Goal: Information Seeking & Learning: Learn about a topic

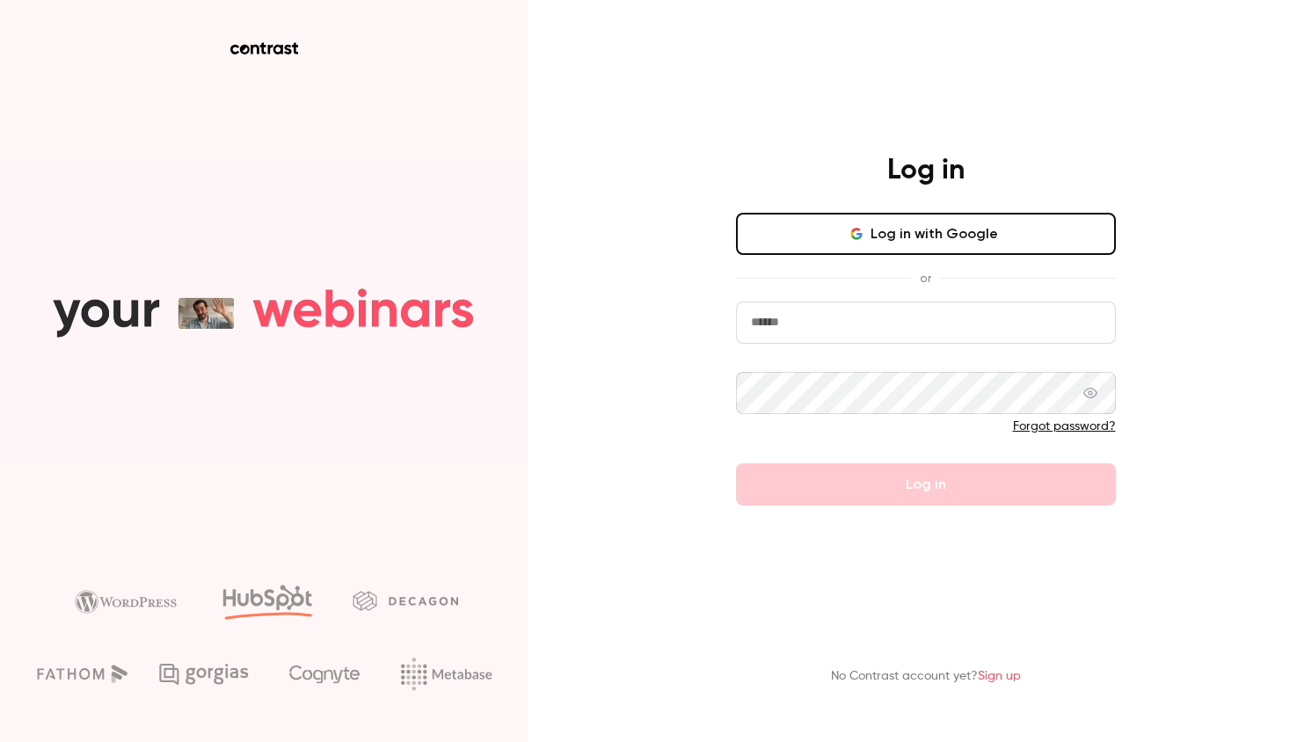
click at [956, 335] on input "email" at bounding box center [926, 323] width 380 height 42
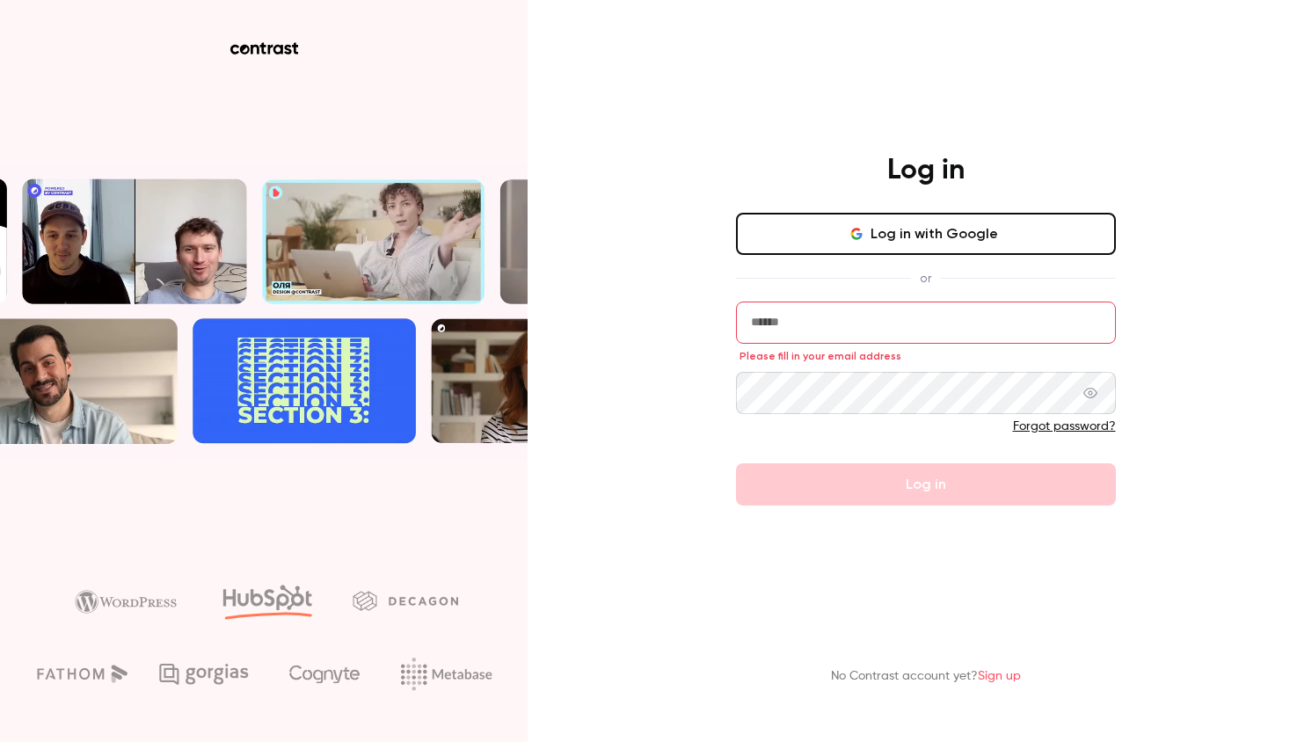
type input "**********"
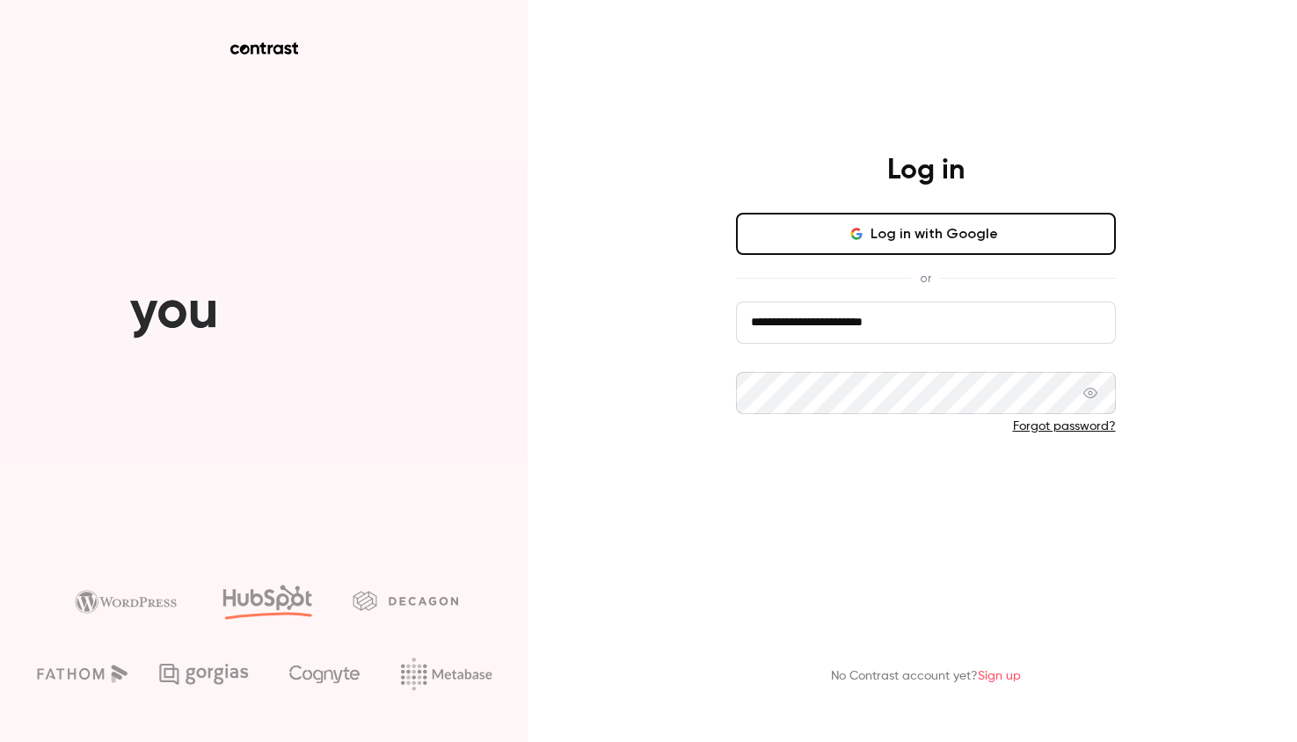
click at [959, 488] on button "Log in" at bounding box center [926, 484] width 380 height 42
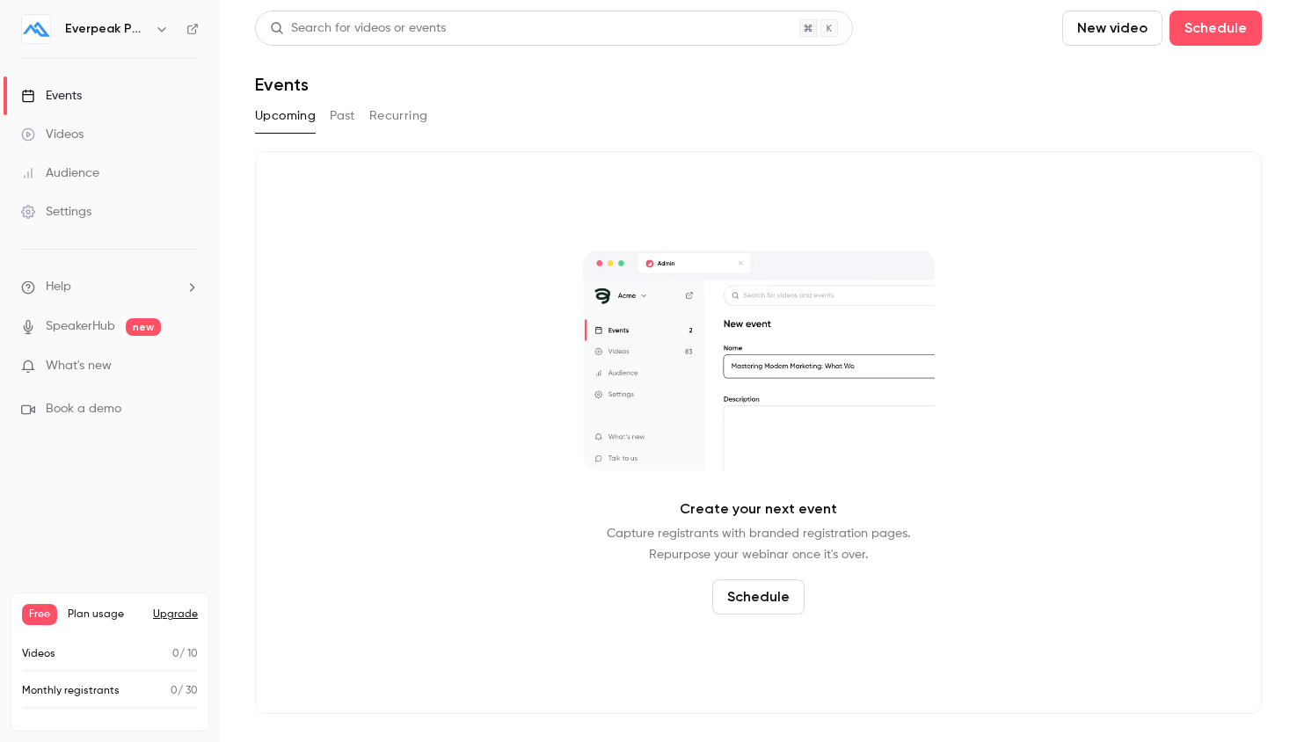
click at [348, 120] on button "Past" at bounding box center [342, 116] width 25 height 28
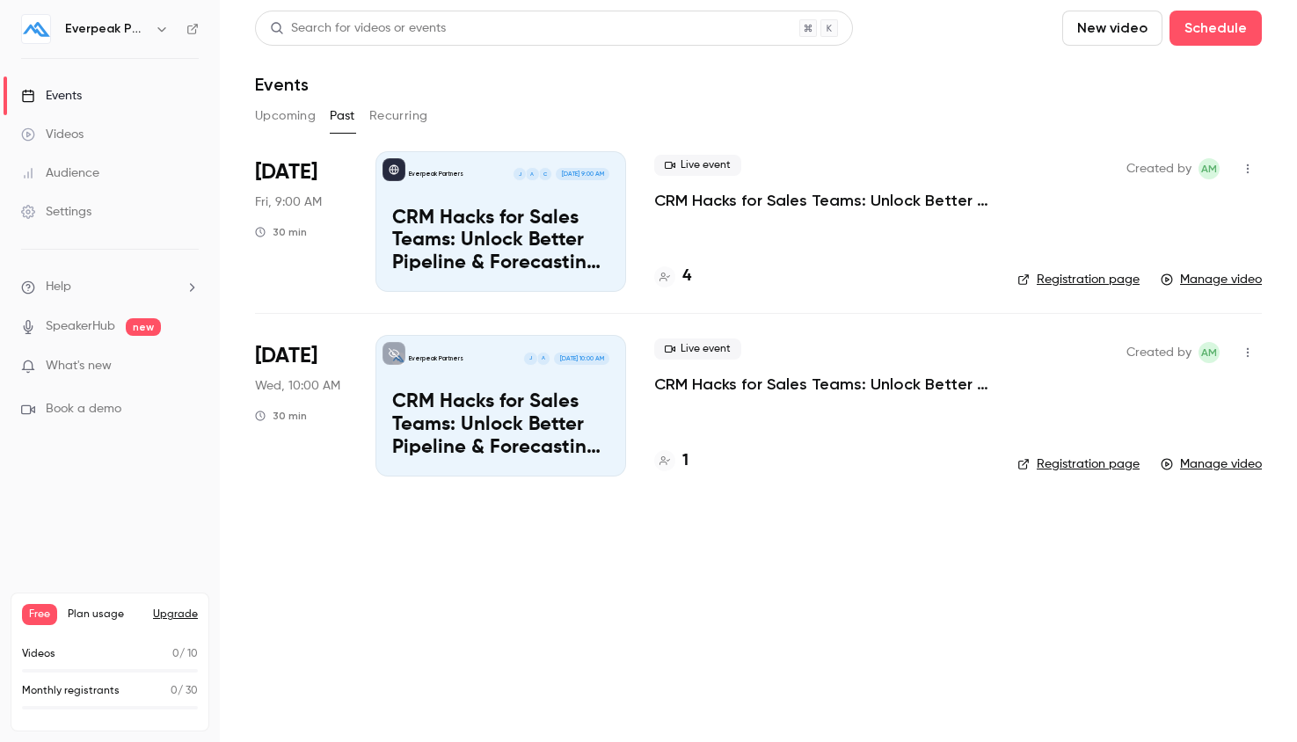
click at [677, 194] on p "CRM Hacks for Sales Teams: Unlock Better Pipeline & Forecasting Fast" at bounding box center [821, 200] width 335 height 21
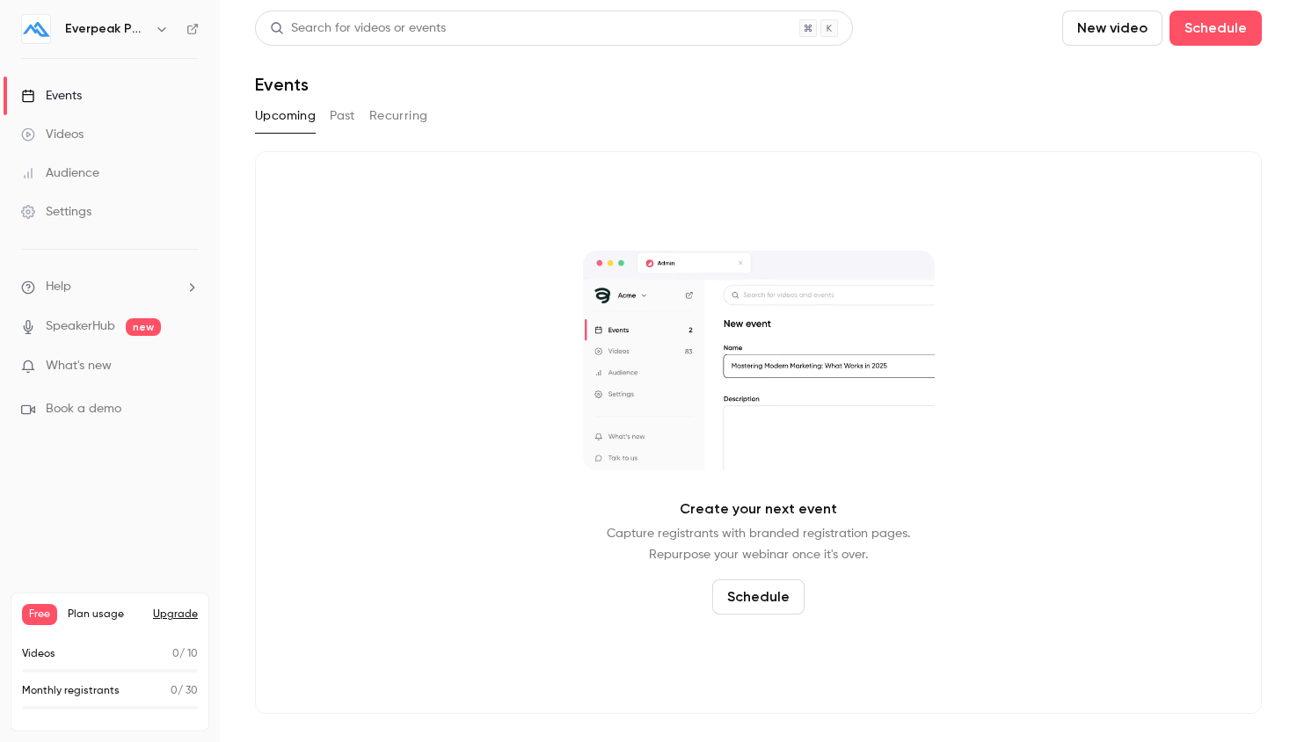
click at [345, 108] on button "Past" at bounding box center [342, 116] width 25 height 28
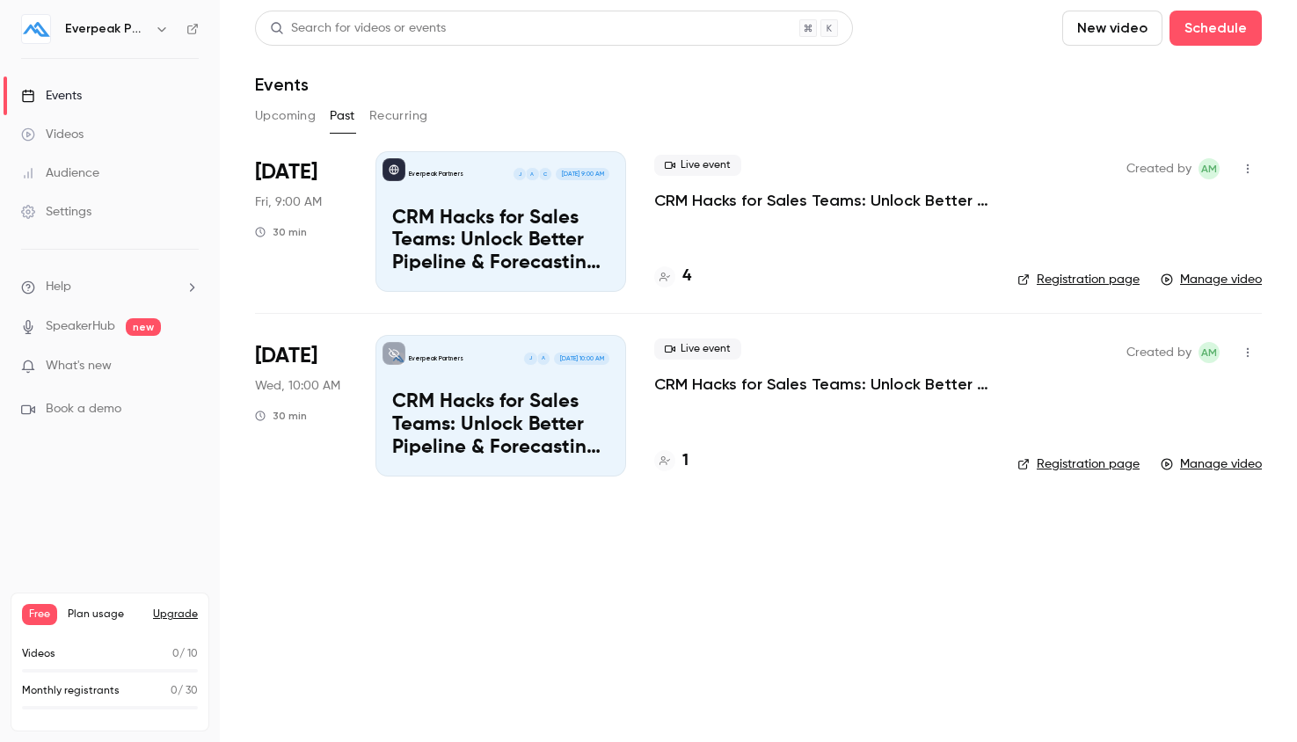
click at [907, 195] on p "CRM Hacks for Sales Teams: Unlock Better Pipeline & Forecasting Fast" at bounding box center [821, 200] width 335 height 21
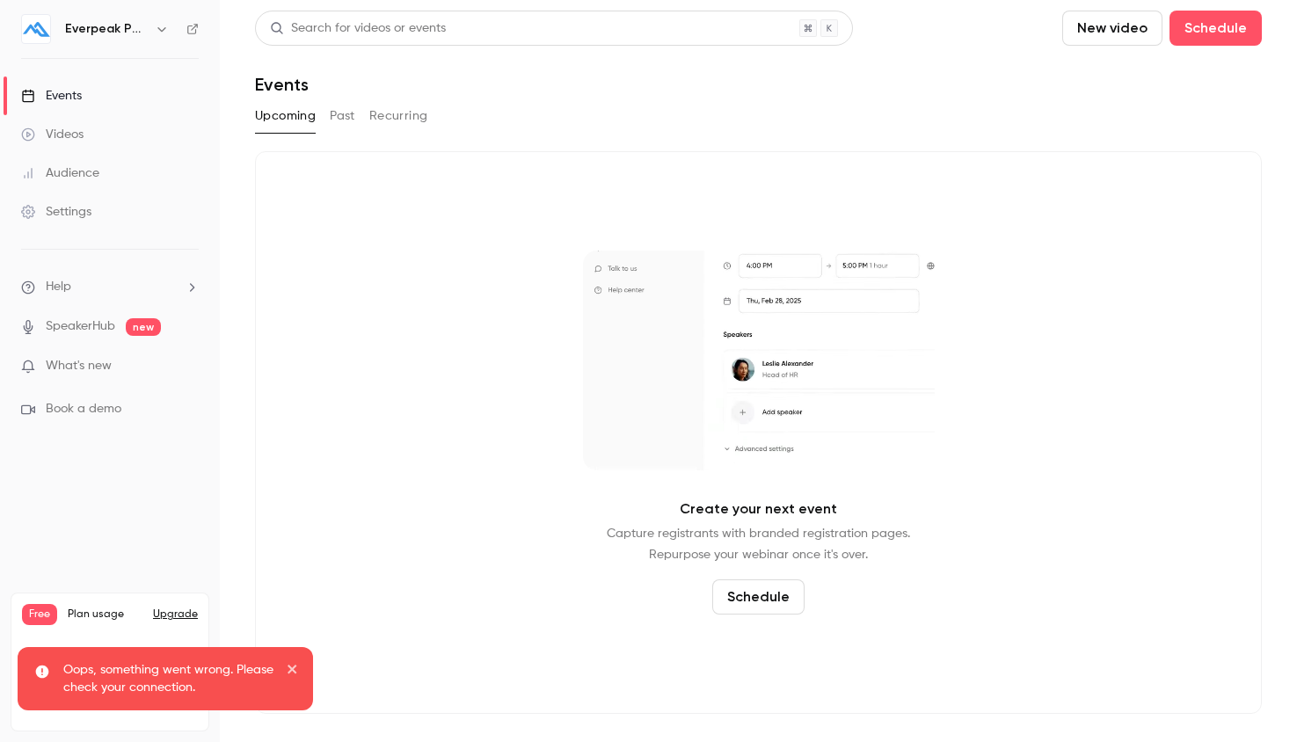
click at [354, 117] on button "Past" at bounding box center [342, 116] width 25 height 28
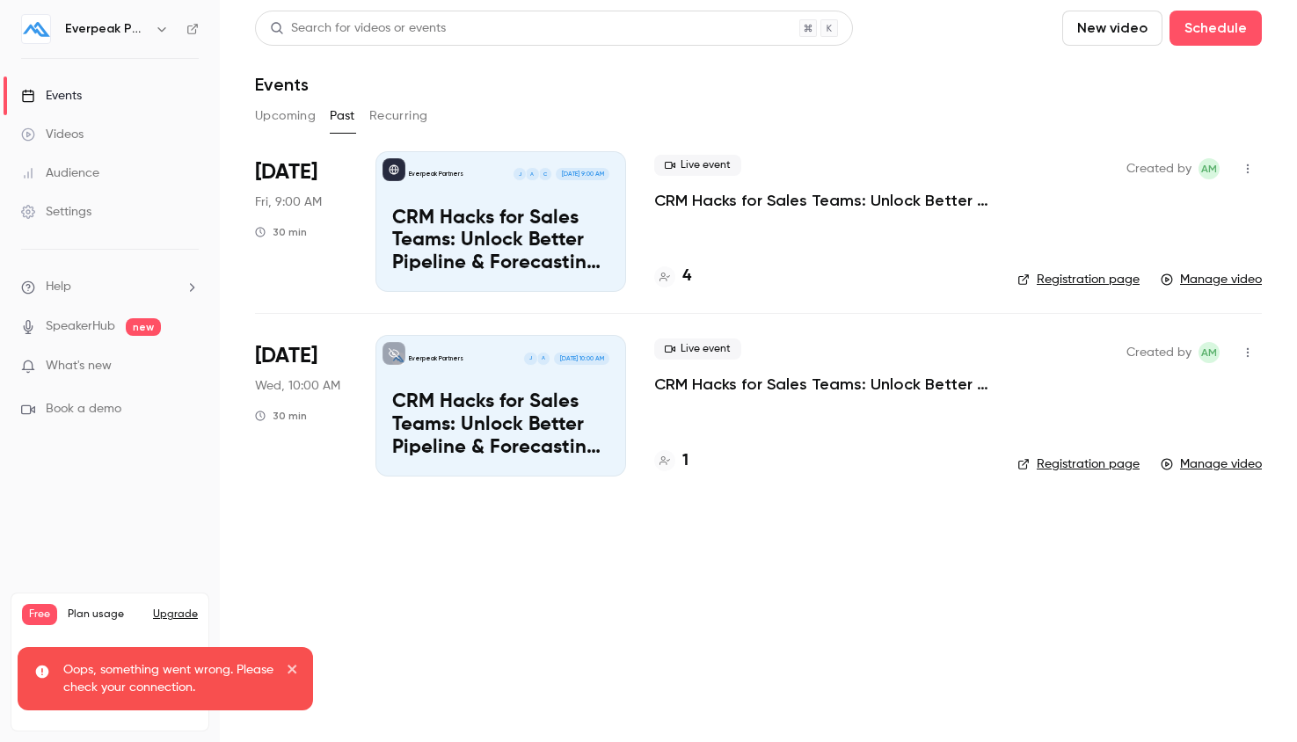
click at [1232, 284] on link "Manage video" at bounding box center [1211, 280] width 101 height 18
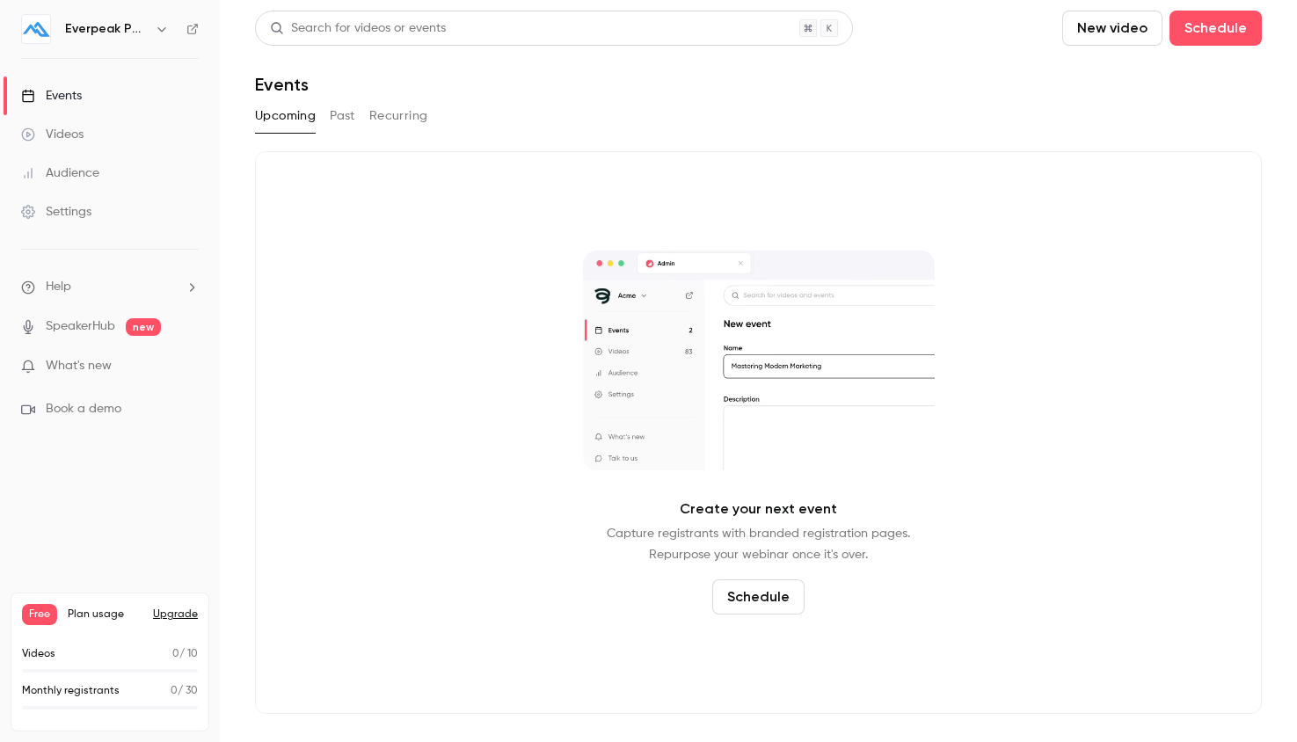
click at [350, 113] on button "Past" at bounding box center [342, 116] width 25 height 28
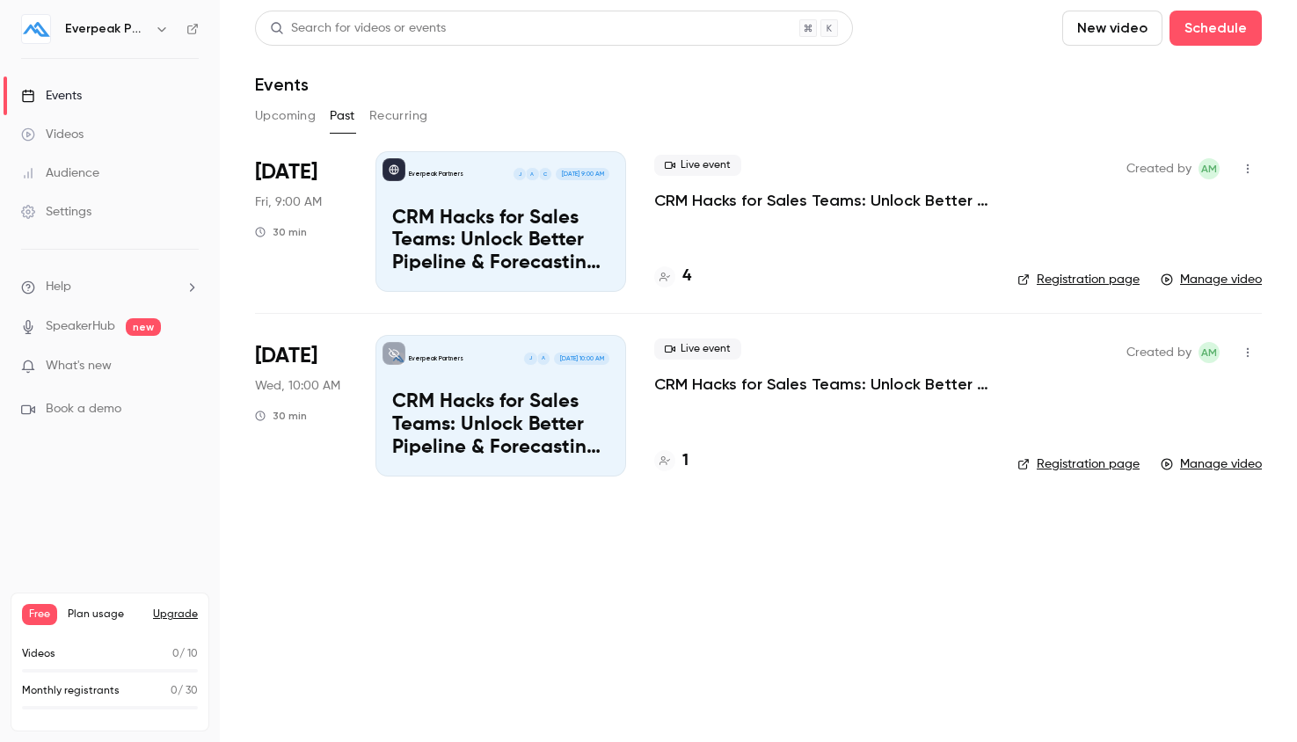
click at [746, 200] on p "CRM Hacks for Sales Teams: Unlock Better Pipeline & Forecasting Fast" at bounding box center [821, 200] width 335 height 21
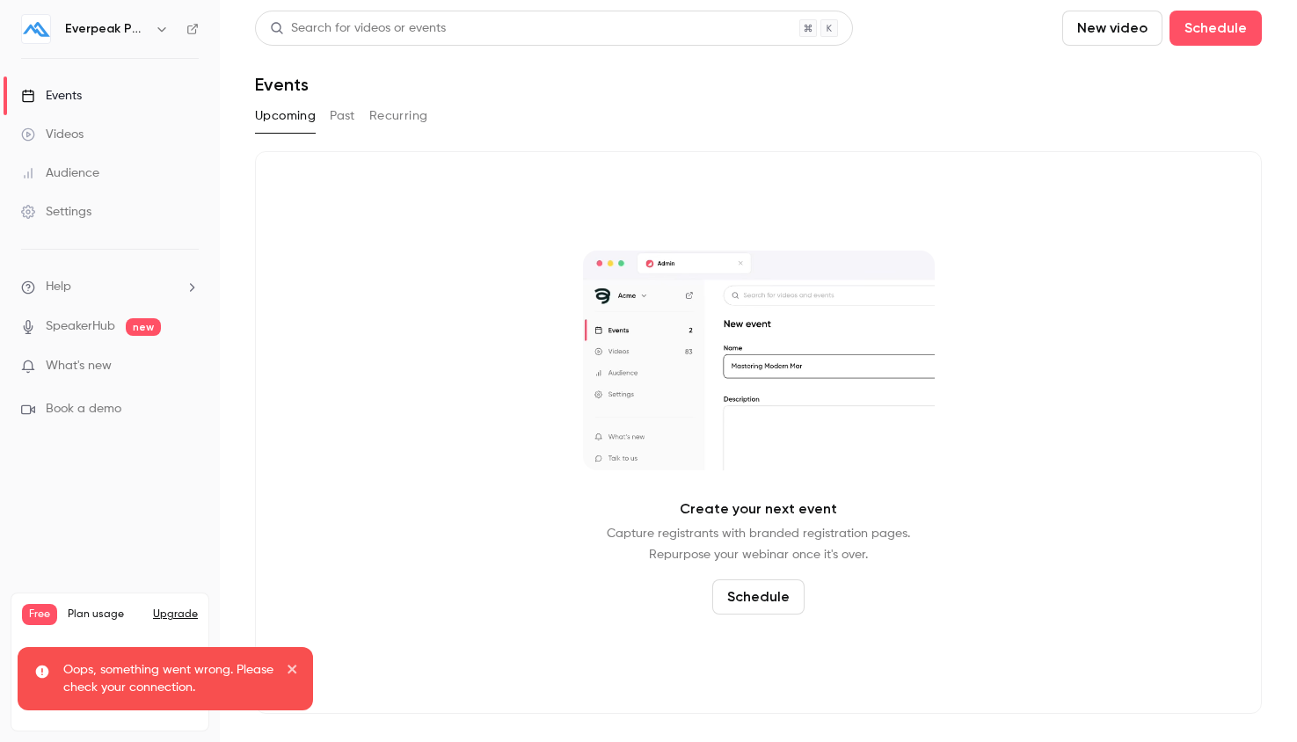
click at [63, 142] on div "Videos" at bounding box center [52, 135] width 62 height 18
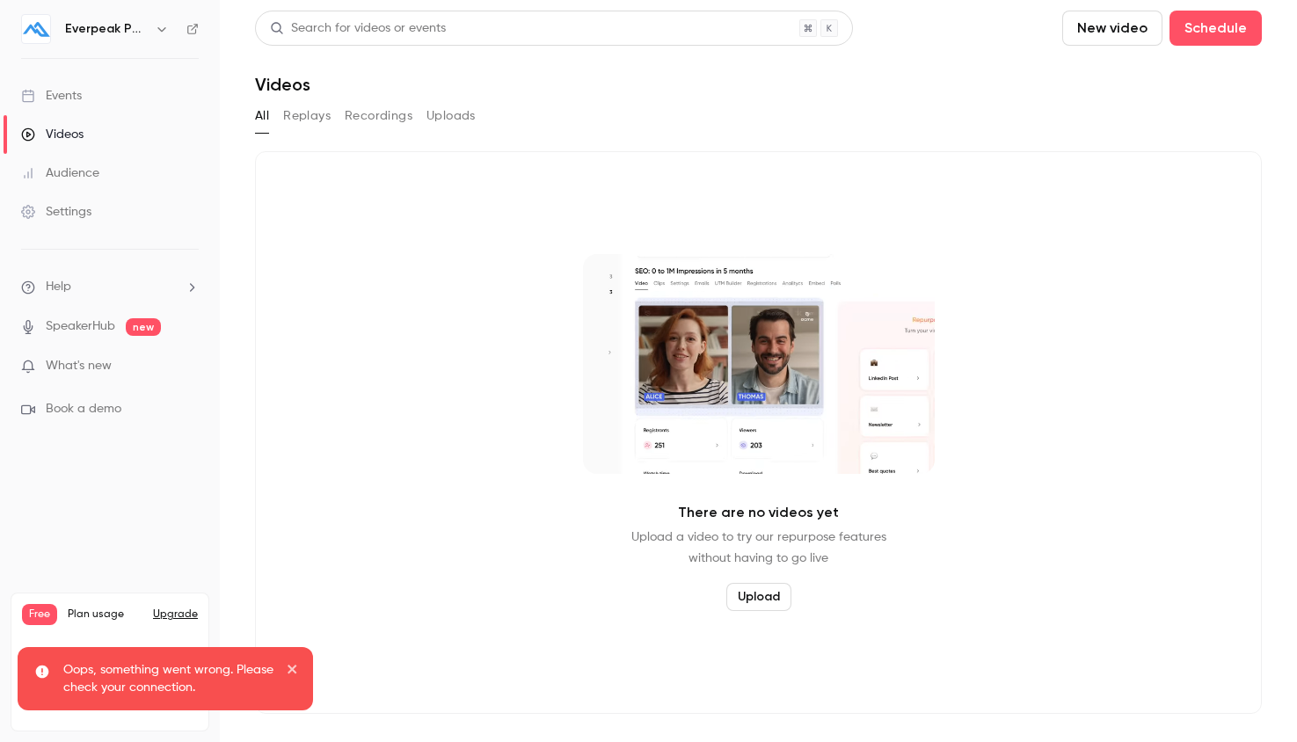
click at [74, 173] on div "Audience" at bounding box center [60, 173] width 78 height 18
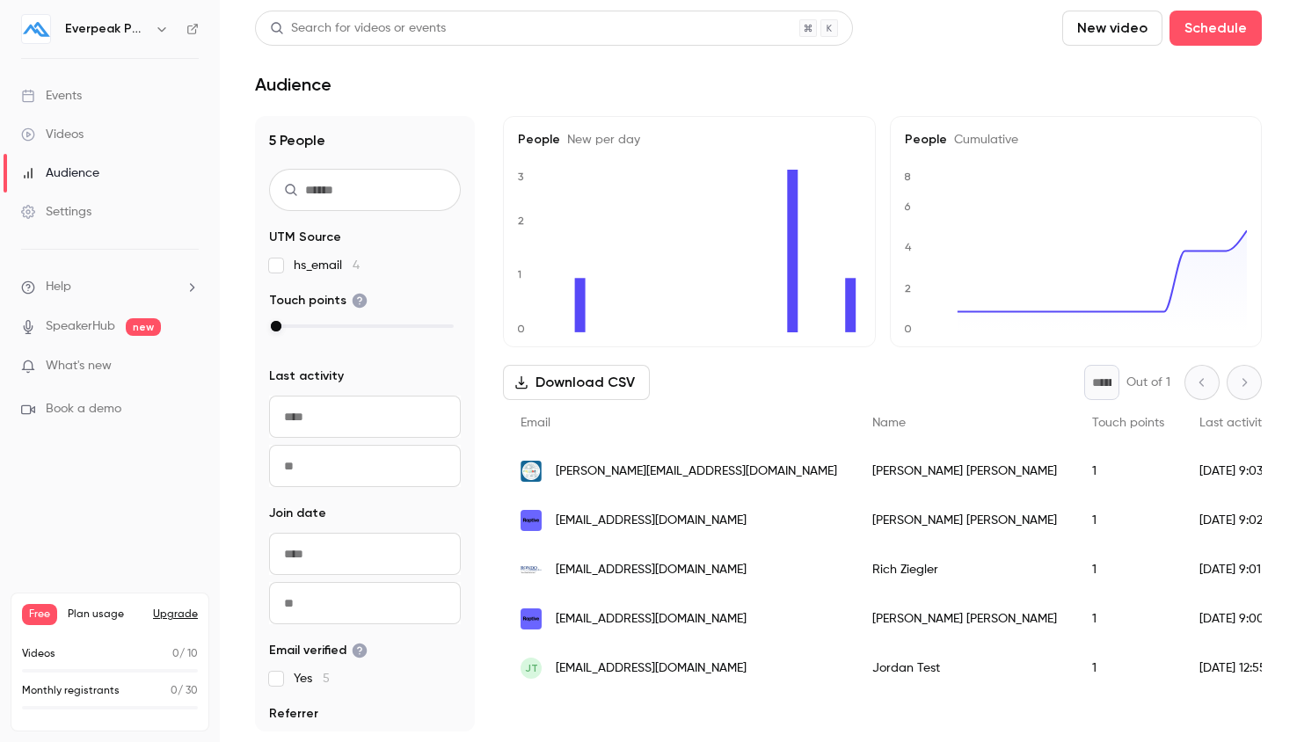
click at [98, 361] on span "What's new" at bounding box center [79, 366] width 66 height 18
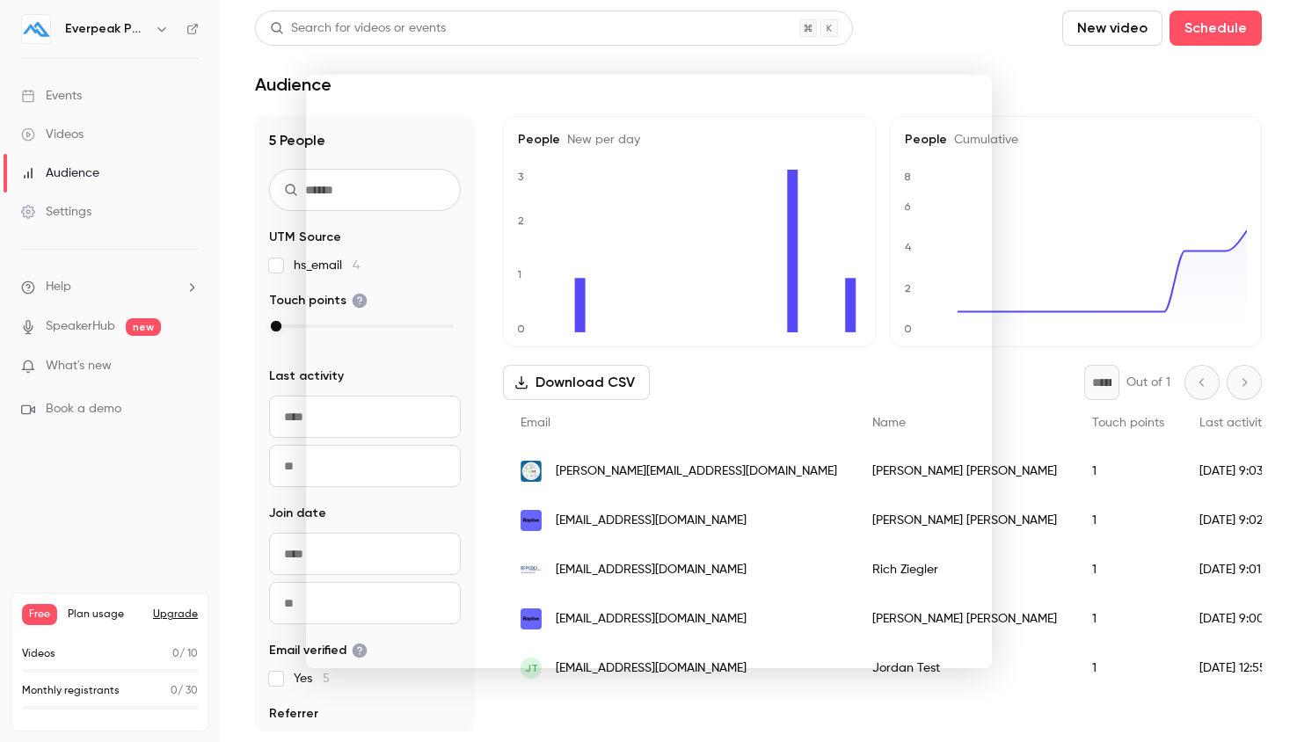
click at [87, 374] on div at bounding box center [648, 371] width 1297 height 742
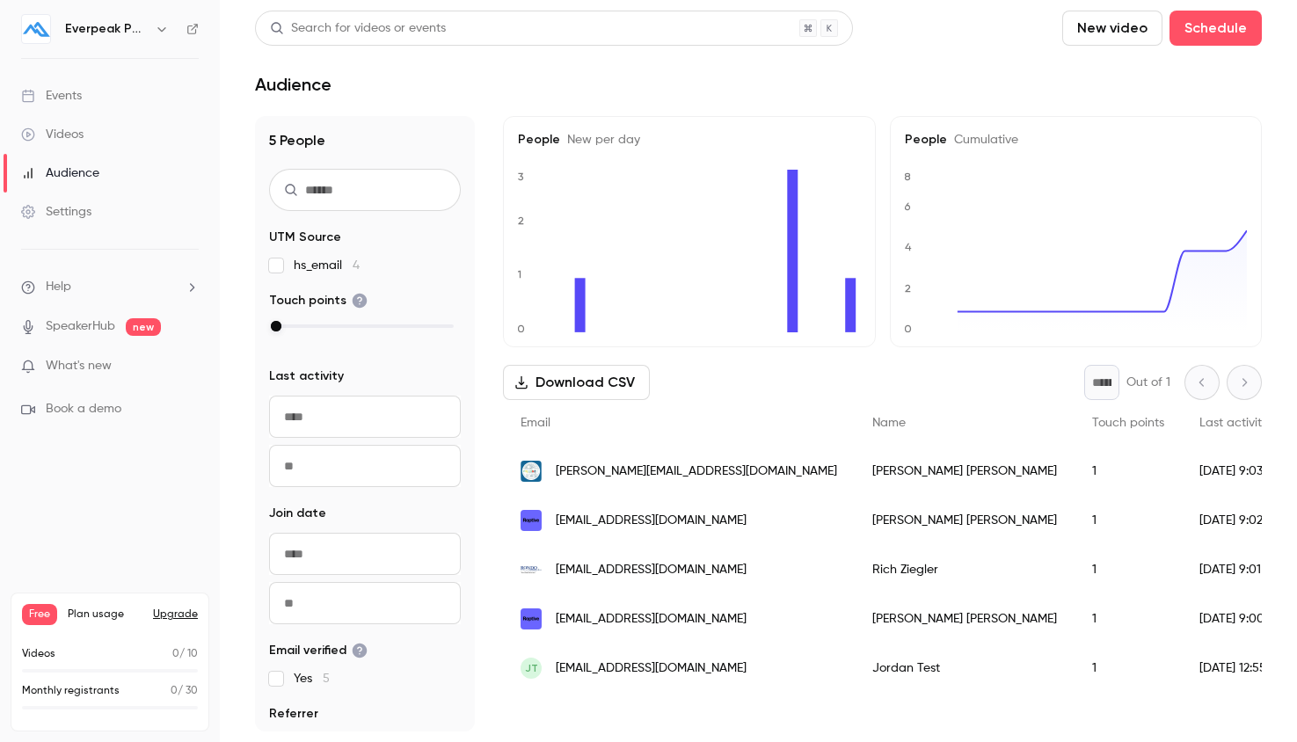
click at [67, 101] on div "Events" at bounding box center [51, 96] width 61 height 18
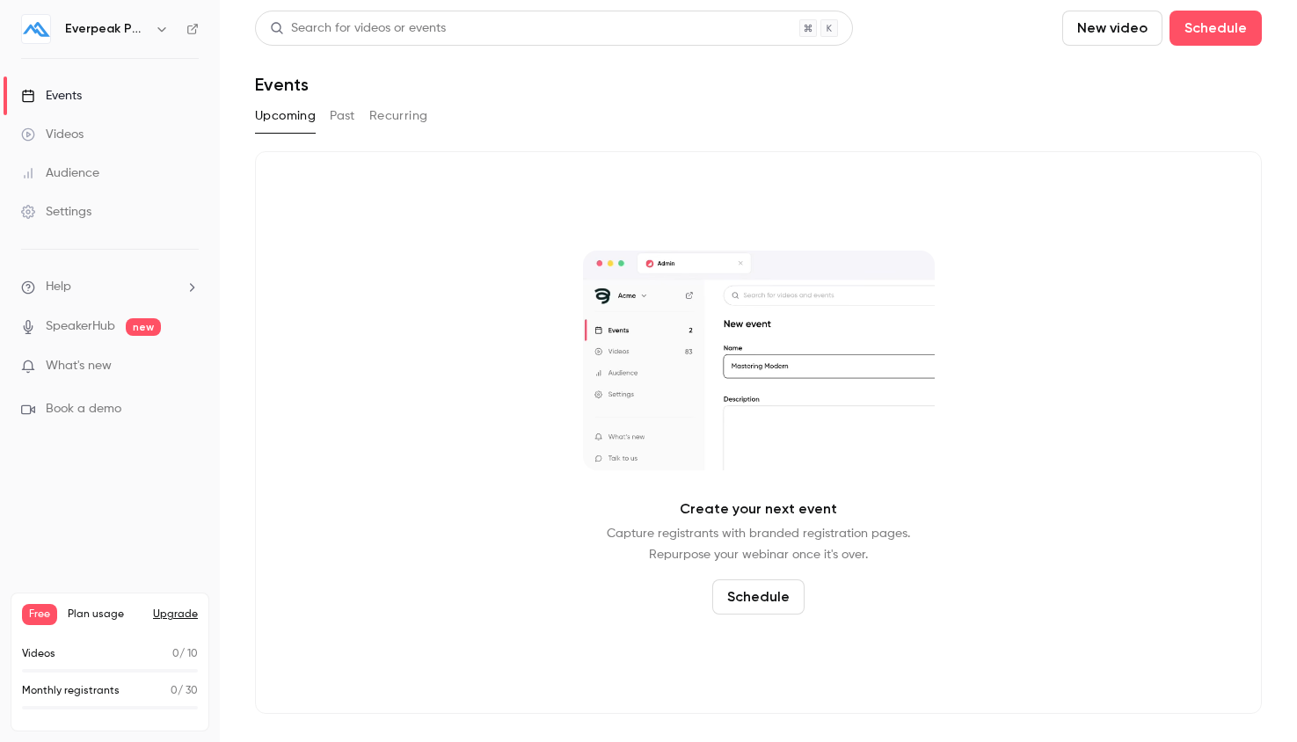
click at [349, 121] on button "Past" at bounding box center [342, 116] width 25 height 28
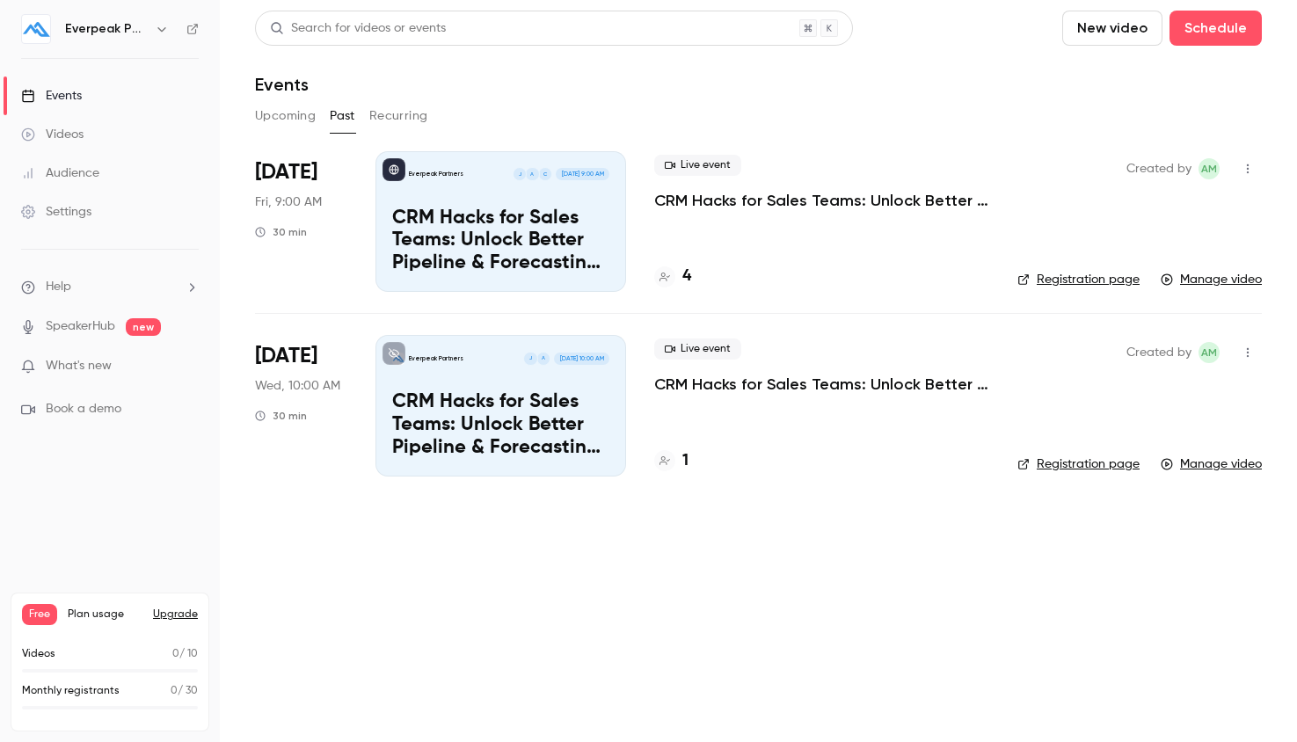
click at [1251, 176] on button "button" at bounding box center [1248, 169] width 28 height 28
click at [1249, 171] on div at bounding box center [648, 371] width 1297 height 742
click at [1204, 280] on link "Manage video" at bounding box center [1211, 280] width 101 height 18
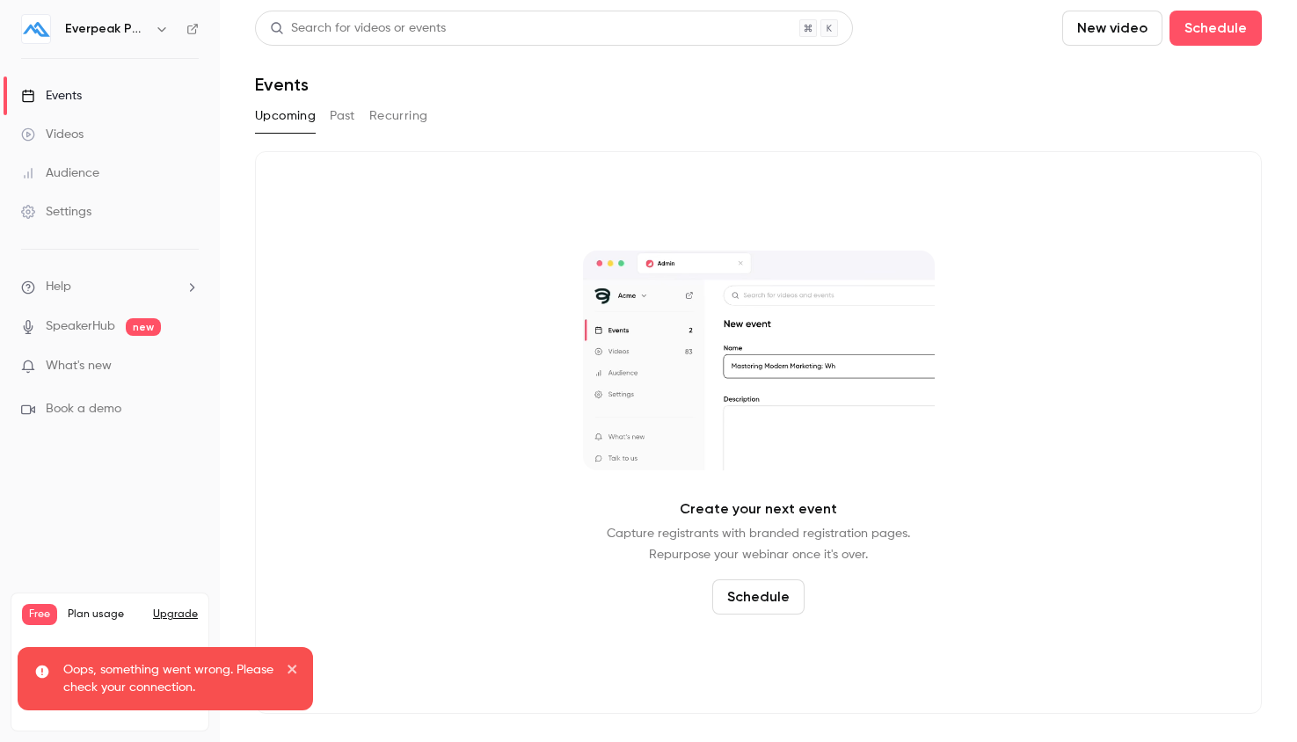
click at [338, 110] on button "Past" at bounding box center [342, 116] width 25 height 28
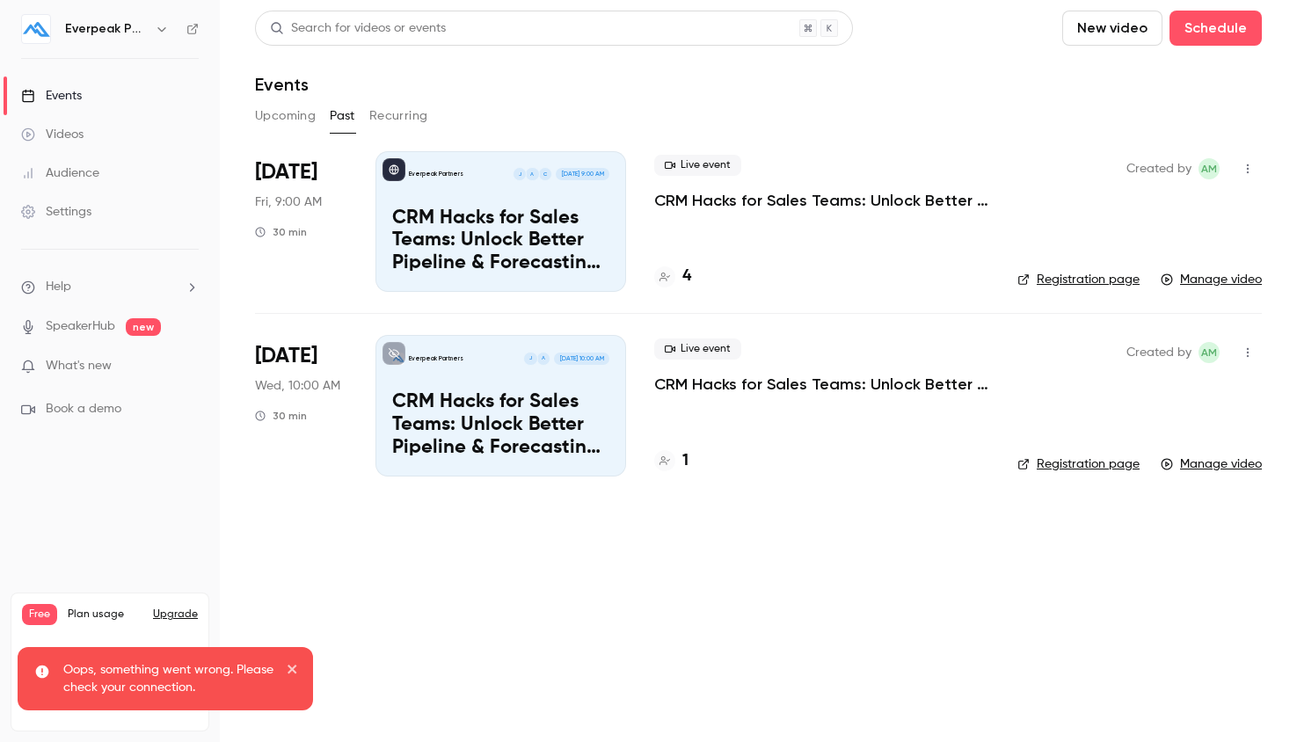
click at [336, 201] on div "[DATE] Fri, 9:00 AM 30 min" at bounding box center [301, 221] width 92 height 141
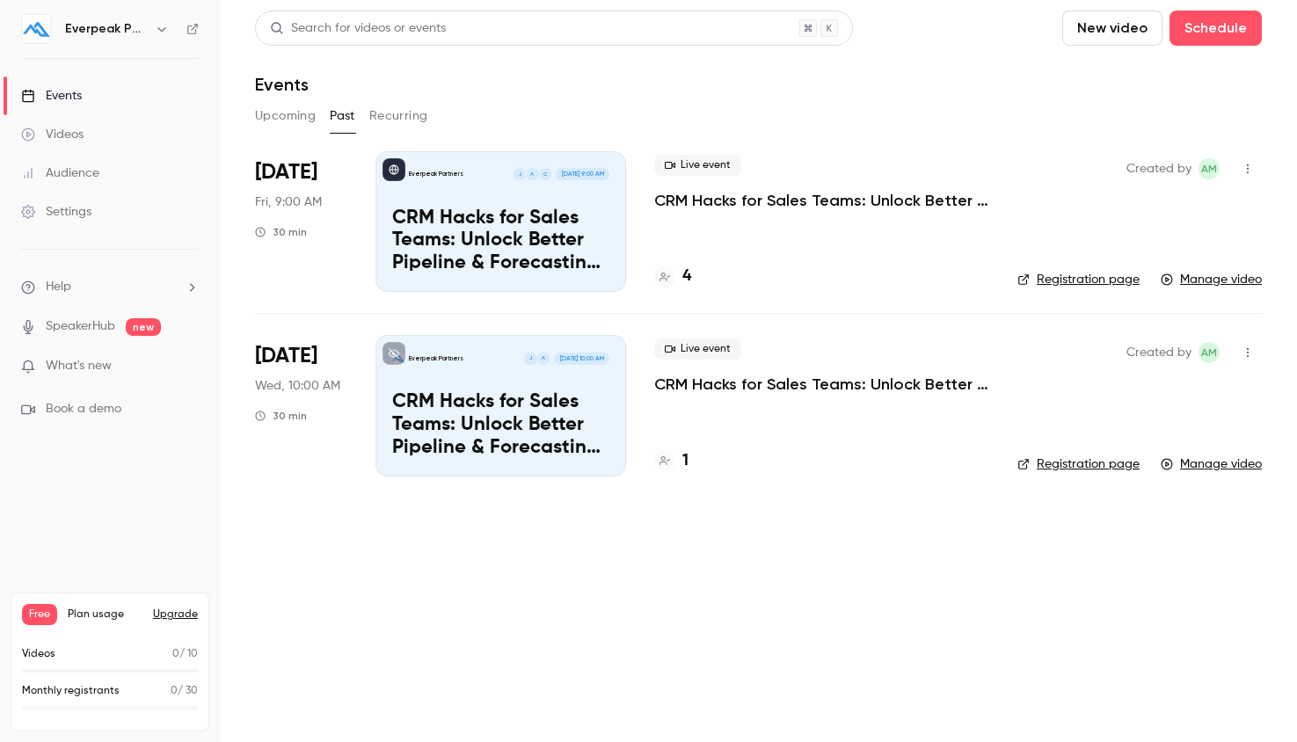
click at [452, 199] on div "Everpeak Partners C A J [DATE] 9:00 AM CRM Hacks for Sales Teams: Unlock Better…" at bounding box center [500, 221] width 251 height 141
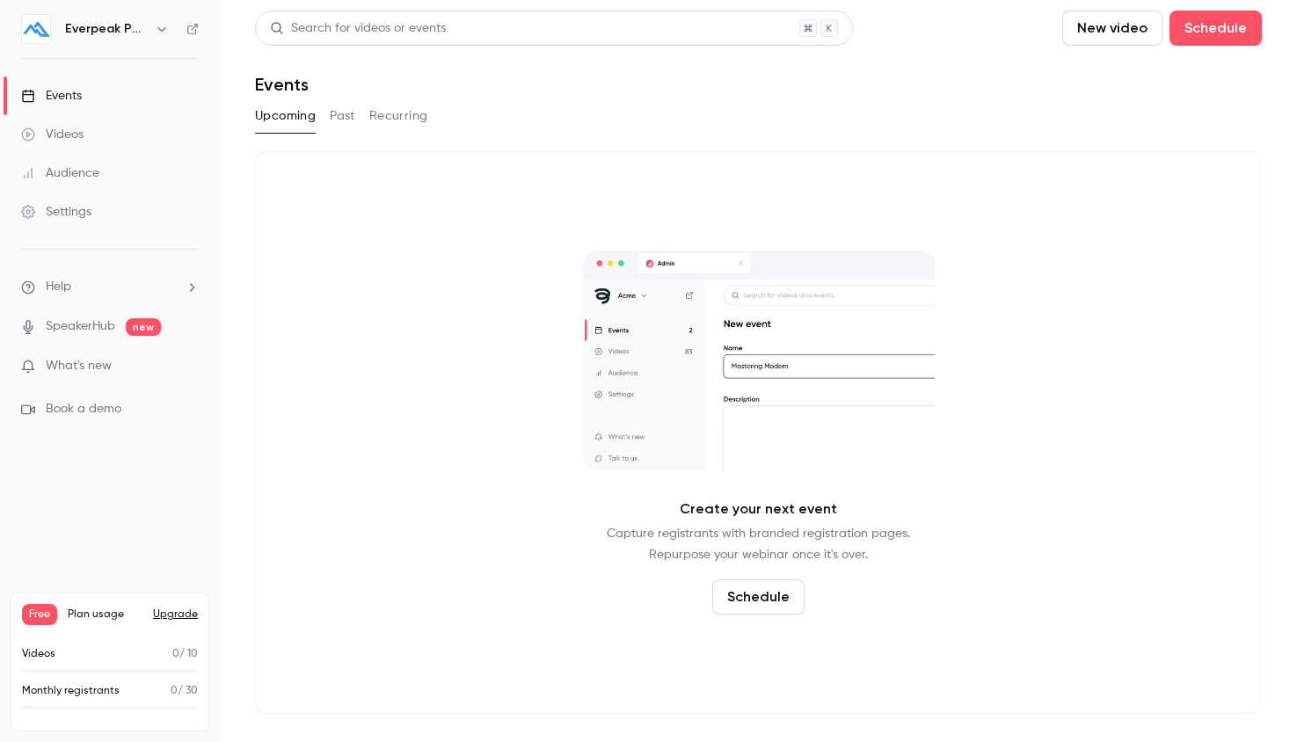
click at [343, 111] on button "Past" at bounding box center [342, 116] width 25 height 28
